Goal: Transaction & Acquisition: Purchase product/service

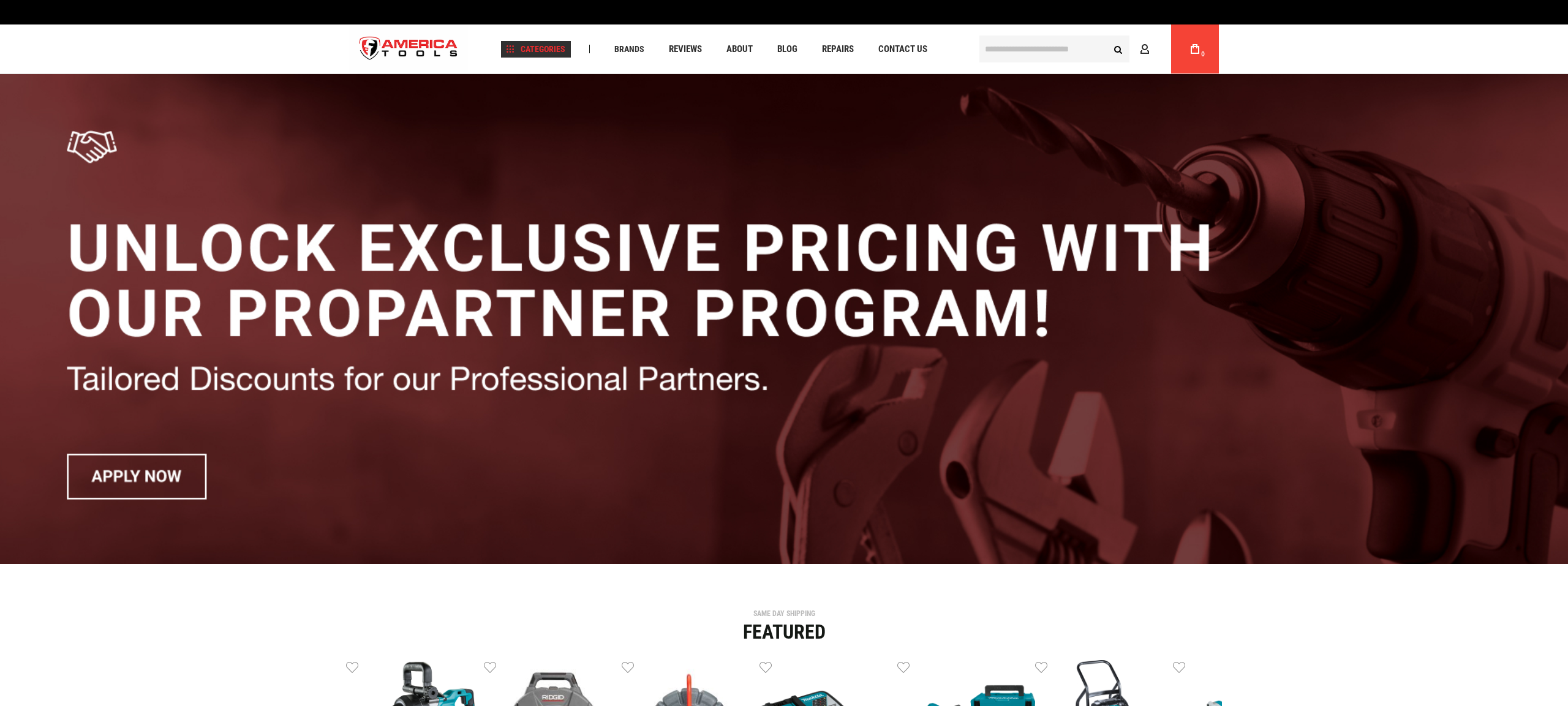
click at [544, 48] on span "Categories" at bounding box center [536, 49] width 59 height 9
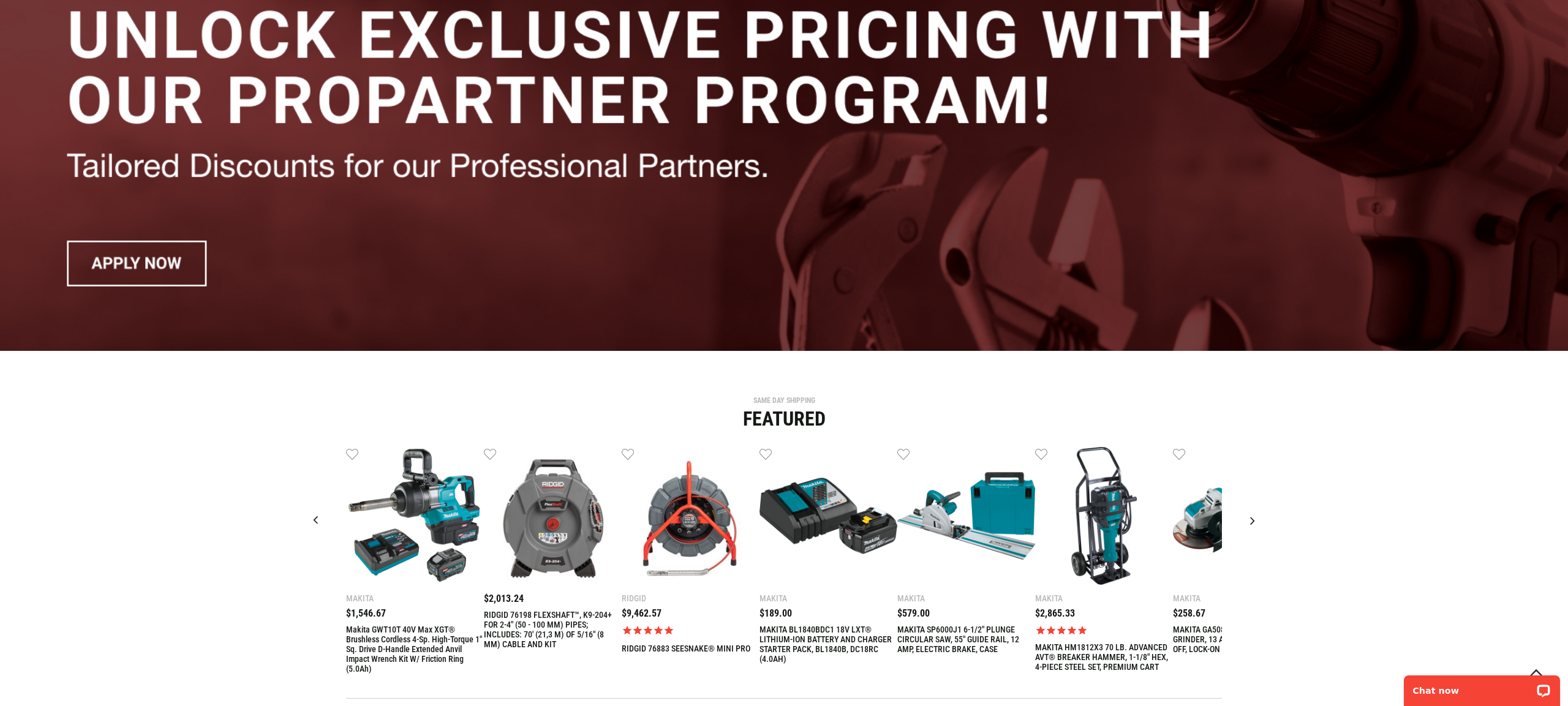
scroll to position [267, 0]
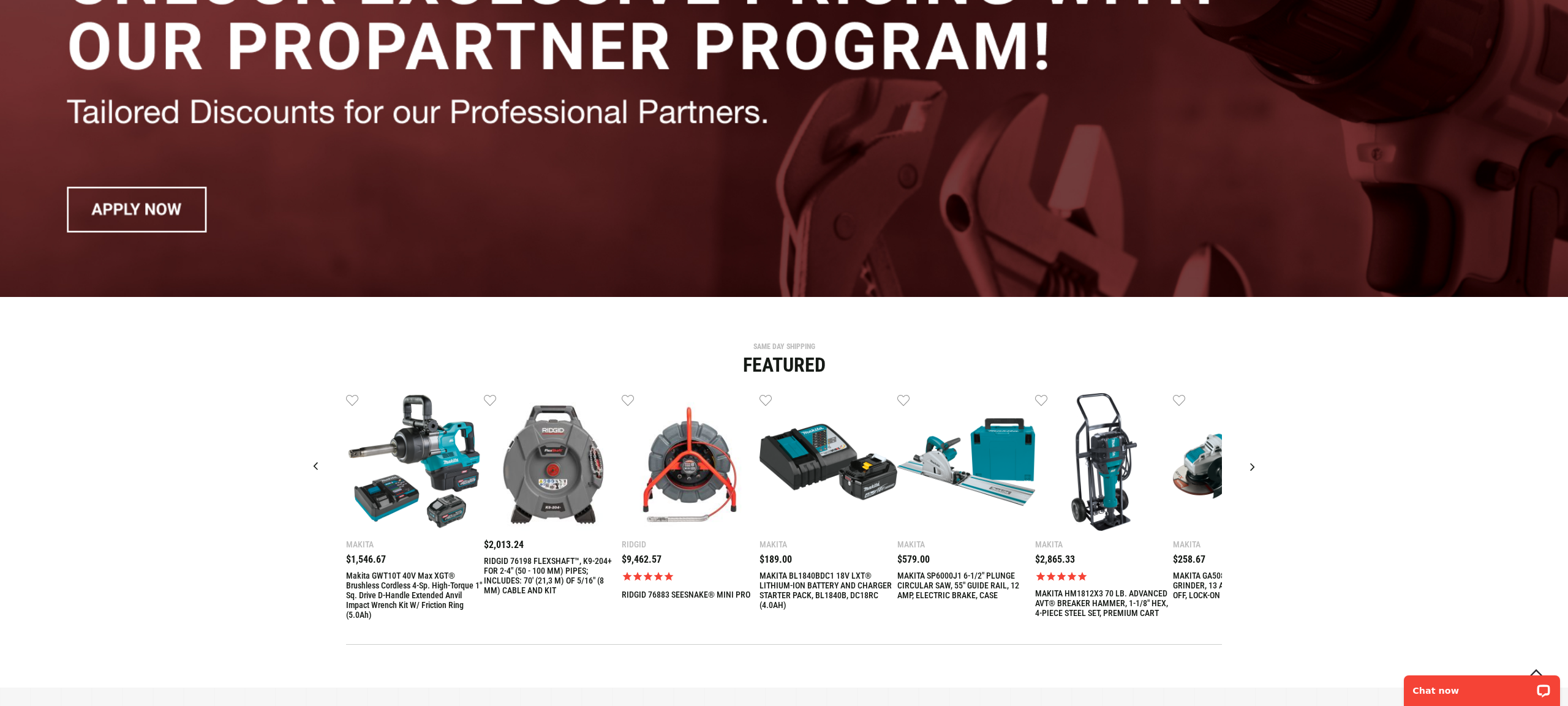
click at [570, 435] on img at bounding box center [553, 462] width 138 height 138
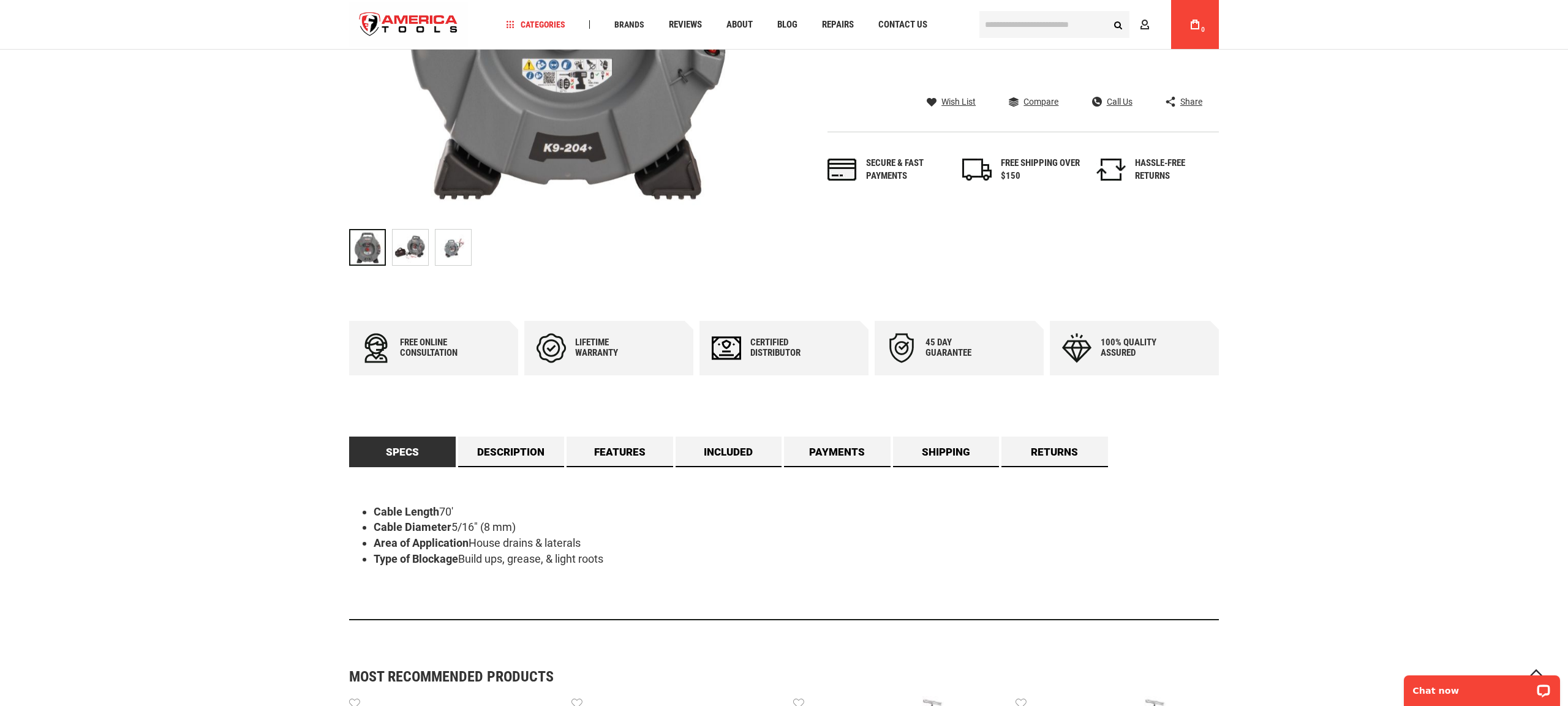
scroll to position [429, 0]
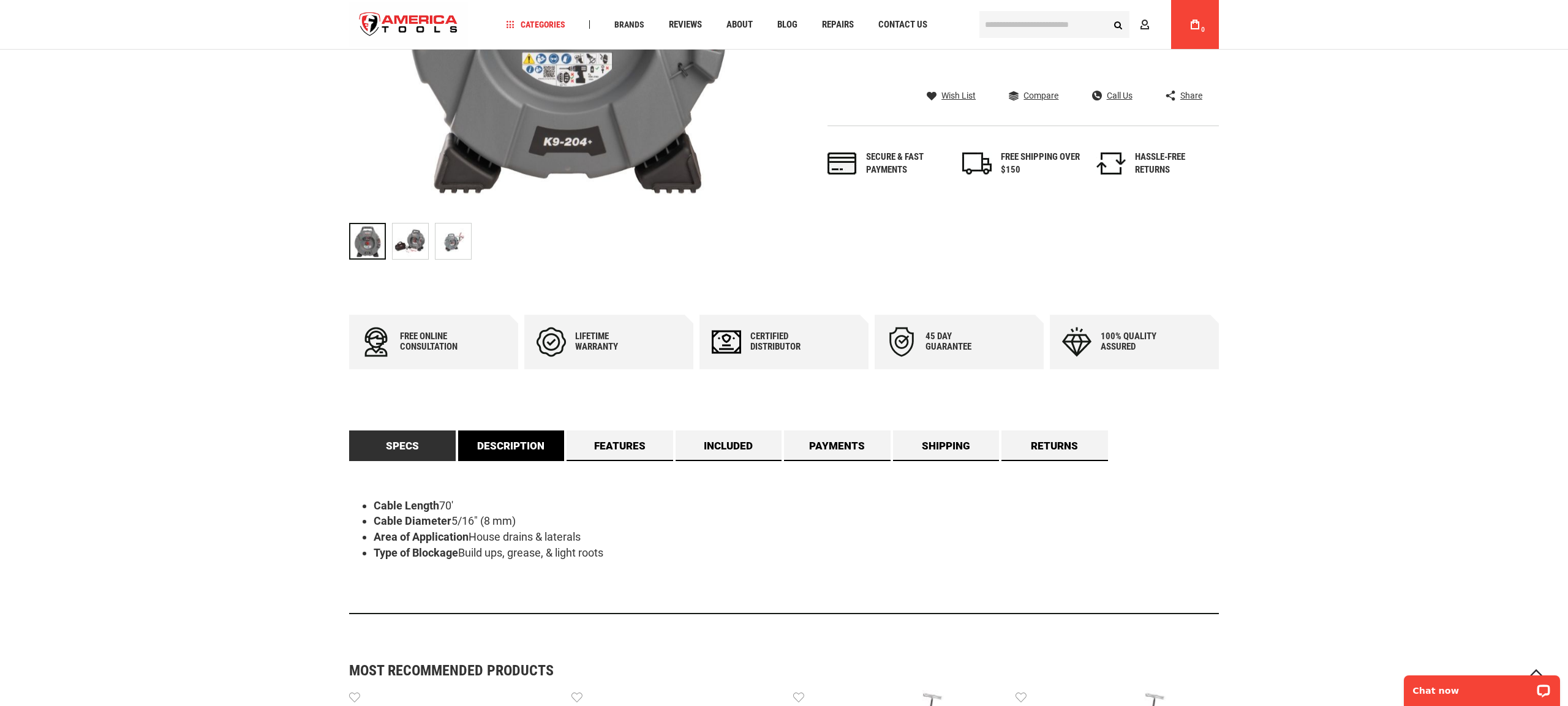
click at [527, 451] on link "Description" at bounding box center [511, 446] width 106 height 31
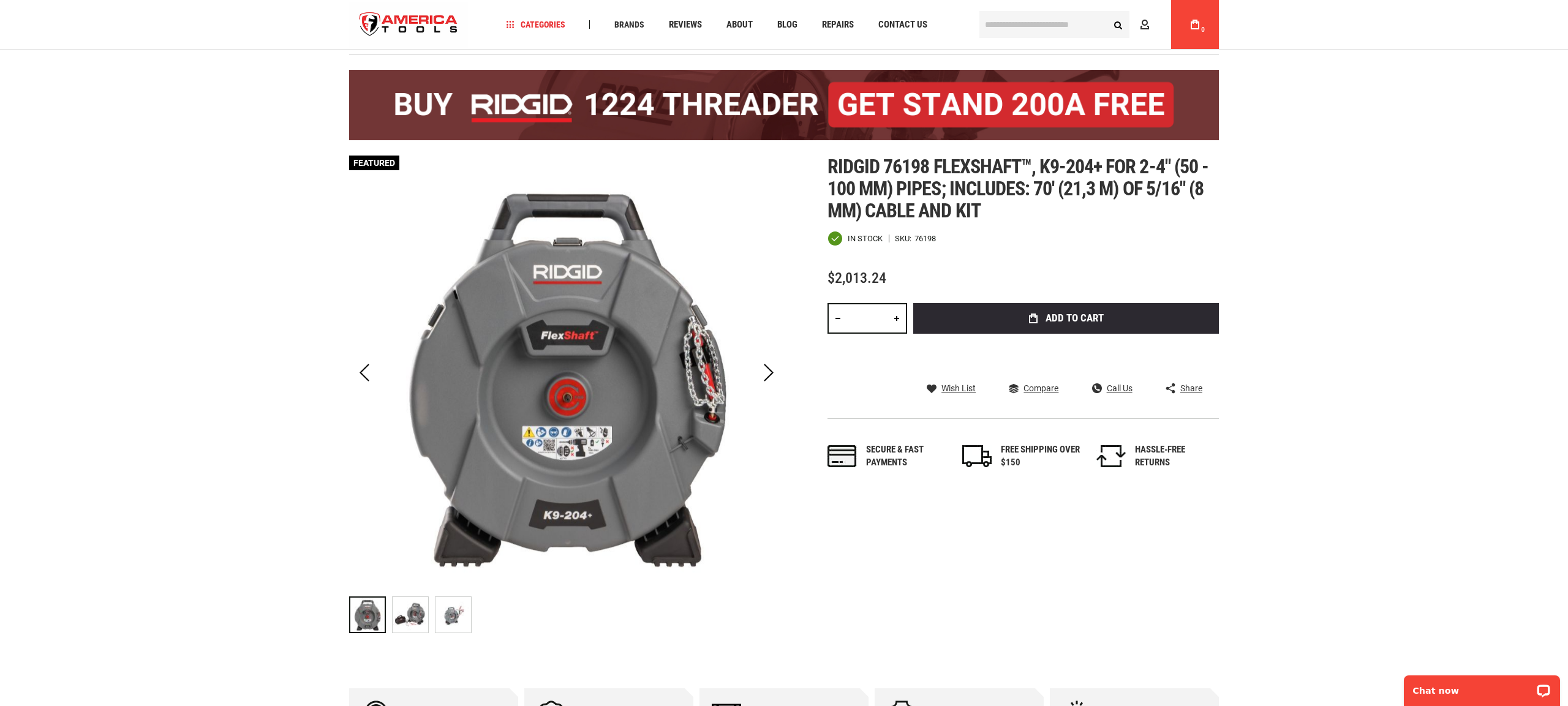
scroll to position [60, 0]
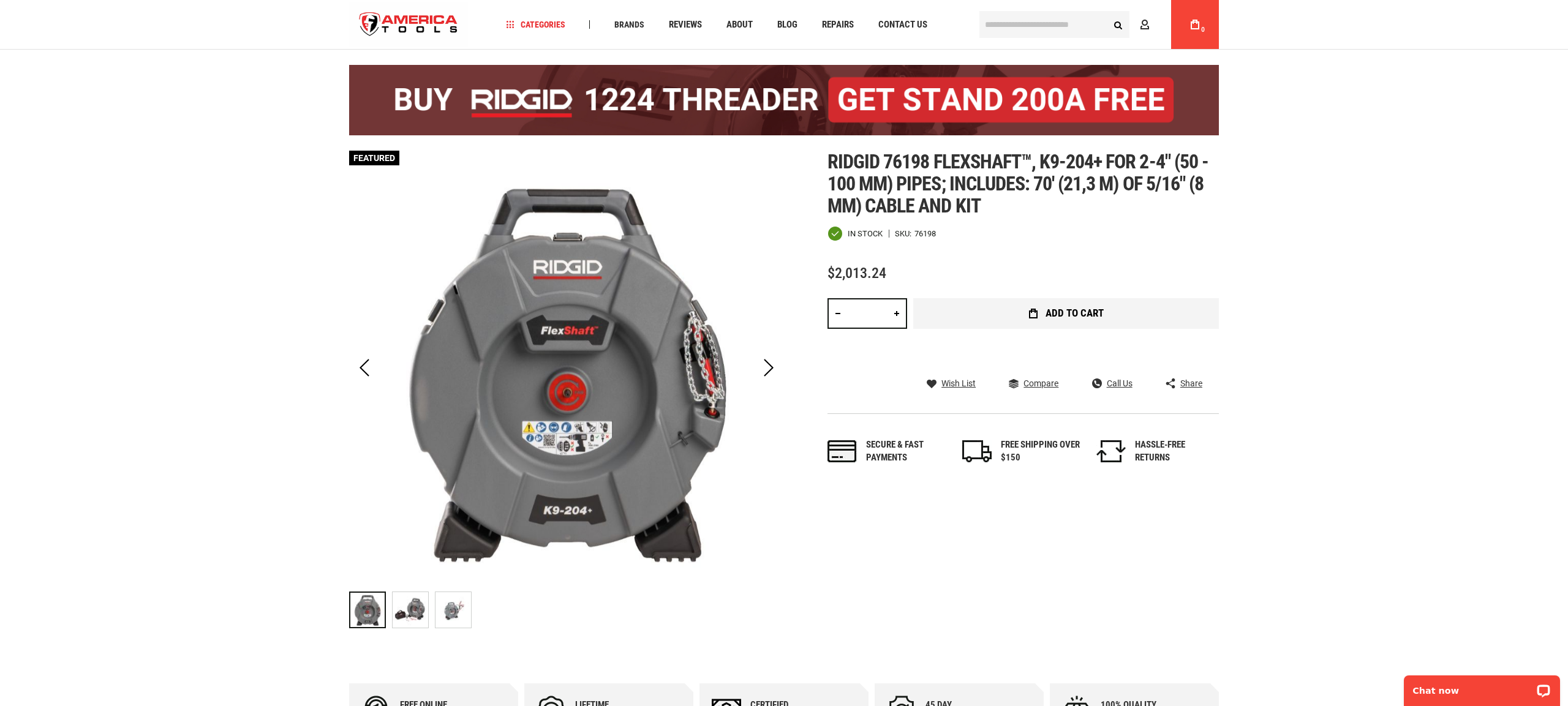
click at [1102, 315] on span "Add to Cart" at bounding box center [1075, 313] width 58 height 11
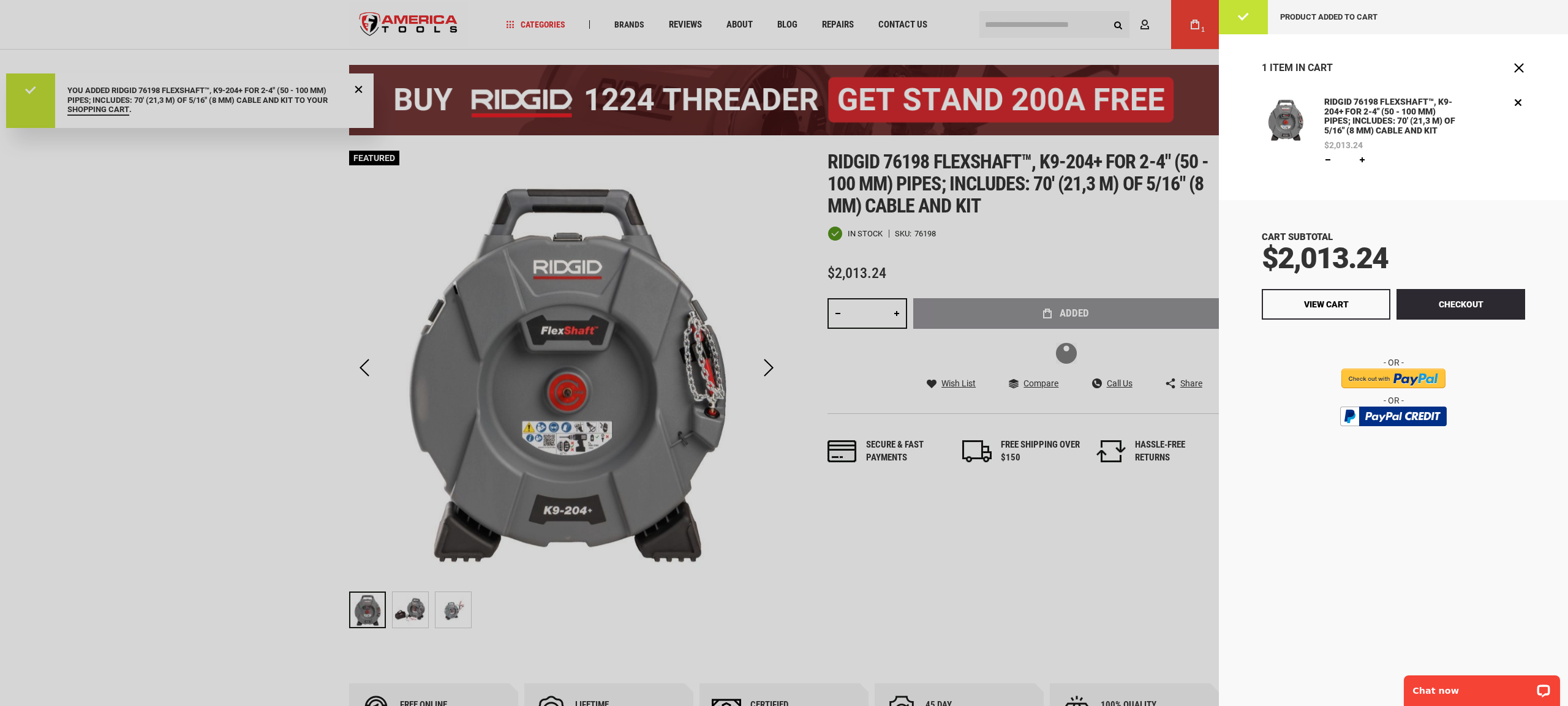
scroll to position [0, 0]
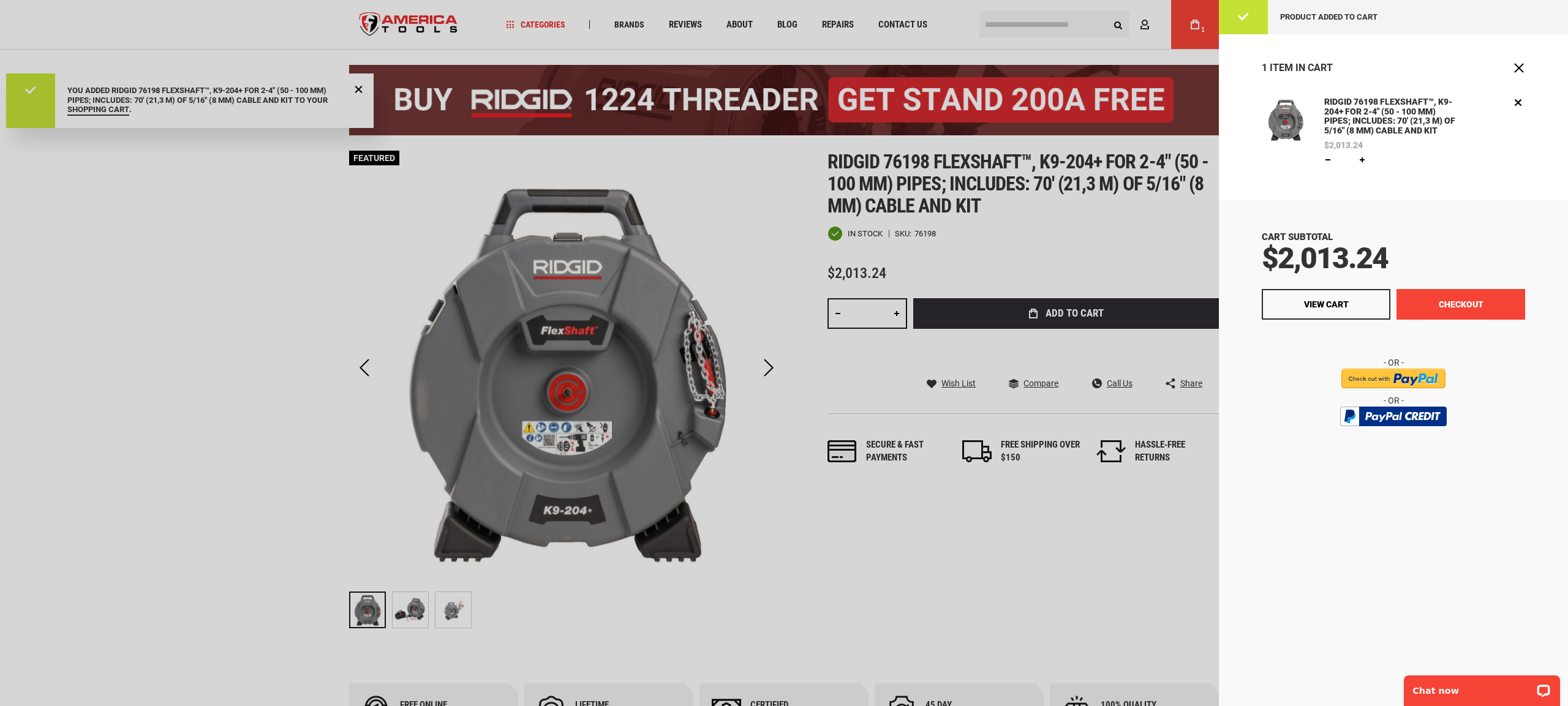
click at [1442, 306] on button "Checkout" at bounding box center [1461, 304] width 129 height 31
